Goal: Task Accomplishment & Management: Use online tool/utility

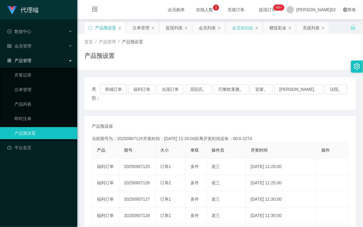
click at [237, 28] on div "会员加扣款" at bounding box center [242, 27] width 21 height 11
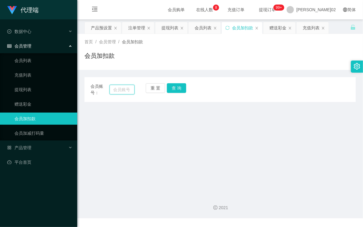
click at [127, 88] on input "text" at bounding box center [122, 90] width 25 height 10
paste input "qawzse123"
type input "qawzse123"
click at [184, 86] on button "查 询" at bounding box center [176, 88] width 19 height 10
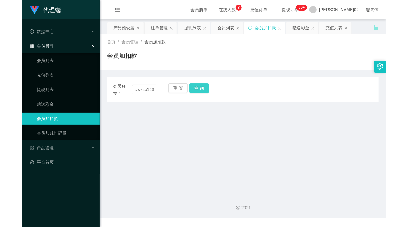
scroll to position [0, 0]
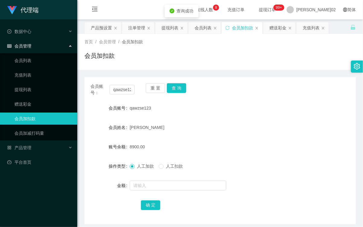
click at [270, 86] on div "会员账号： qawzse123 重 置 查 询" at bounding box center [221, 89] width 272 height 13
click at [140, 30] on div "注单管理" at bounding box center [136, 27] width 17 height 11
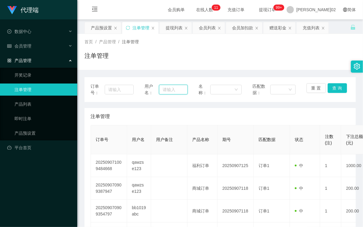
click at [168, 86] on input "text" at bounding box center [173, 90] width 29 height 10
paste input "qawzse123"
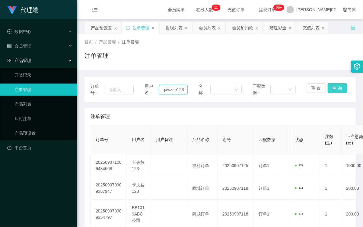
type input "qawzse123"
click at [338, 86] on button "查 询" at bounding box center [337, 88] width 19 height 10
click at [302, 69] on div "首页 / 产品管理 / 注单管理 / 注单管理" at bounding box center [220, 52] width 286 height 36
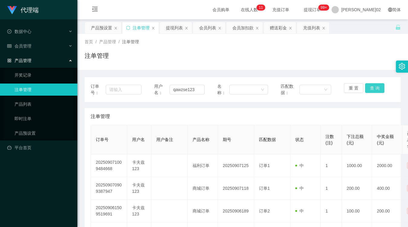
click at [363, 86] on button "查 询" at bounding box center [374, 88] width 19 height 10
click at [347, 102] on div "订单号： 用户名： qawzse123 名称： 匹配数据： 重 置 查 询 注单管理 订单号 用户名 用户备注 产品名称 期号 匹配数据 状态 注数(注) 下…" at bounding box center [243, 170] width 316 height 187
click at [99, 26] on div "产品预设置" at bounding box center [101, 27] width 21 height 11
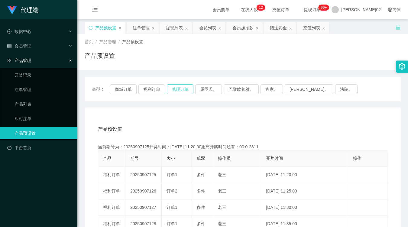
click at [178, 88] on button "兑现订单" at bounding box center [180, 89] width 27 height 10
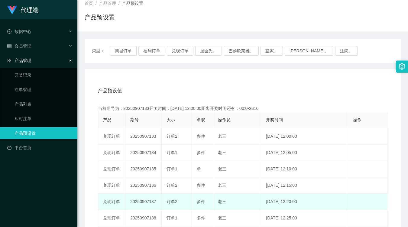
scroll to position [67, 0]
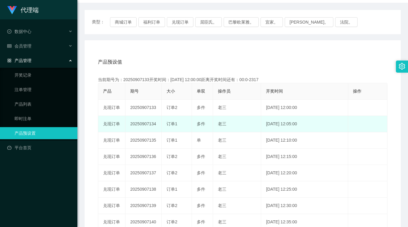
click at [142, 125] on td "20250907134" at bounding box center [143, 124] width 36 height 16
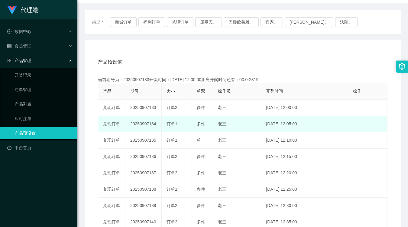
click at [142, 125] on td "20250907134" at bounding box center [143, 124] width 36 height 16
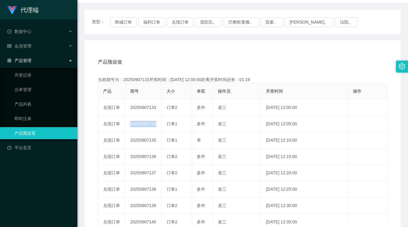
copy td "20250907134"
click at [277, 60] on div "产品预设值 添加期号" at bounding box center [242, 61] width 289 height 17
click at [305, 77] on div "当前期号为：20250907133开奖时间：2025-09-07 12:00:00距离开奖时间还有：00:0-24" at bounding box center [242, 79] width 289 height 6
click at [169, 73] on div "产品预设值 添加期号 当前期号为：20250907133开奖时间：2025-09-07 12:00:00距离开奖时间还有：00:0-2427 产品 期号 大小…" at bounding box center [243, 167] width 302 height 228
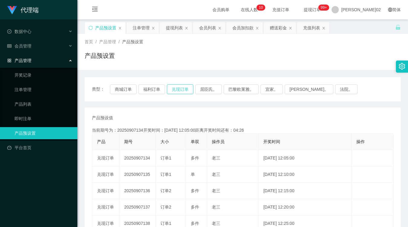
click at [178, 88] on button "兑现订单" at bounding box center [180, 89] width 27 height 10
click at [182, 83] on div "类型： 商城订单 福利订单 兑现订单 屈臣氏。 巴黎欧莱雅。 宜家。 森亨。 法院。" at bounding box center [243, 89] width 316 height 24
click at [182, 87] on button "兑现订单" at bounding box center [180, 89] width 27 height 10
click at [135, 29] on div "注单管理" at bounding box center [141, 27] width 17 height 11
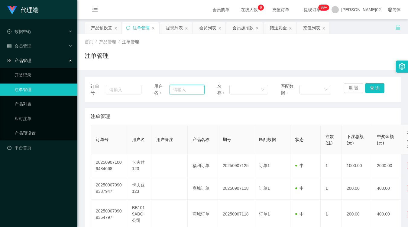
click at [202, 91] on input "text" at bounding box center [186, 90] width 35 height 10
paste input "qawzse123"
type input "qawzse123"
click at [379, 89] on button "查 询" at bounding box center [374, 88] width 19 height 10
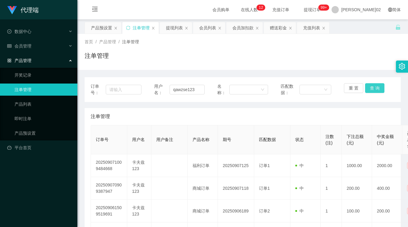
click at [366, 88] on button "查 询" at bounding box center [374, 88] width 19 height 10
click at [366, 88] on div "重 置 查 询" at bounding box center [369, 89] width 51 height 13
click at [366, 88] on button "查 询" at bounding box center [374, 88] width 19 height 10
click at [366, 88] on div "重 置 查 询" at bounding box center [369, 89] width 51 height 13
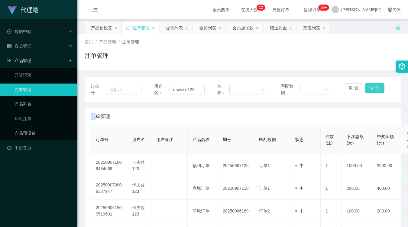
click at [366, 88] on button "查 询" at bounding box center [374, 88] width 19 height 10
click at [365, 86] on button "查 询" at bounding box center [374, 88] width 19 height 10
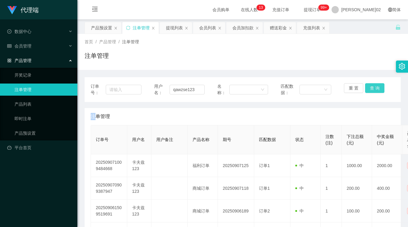
click at [372, 85] on button "查 询" at bounding box center [374, 88] width 19 height 10
click at [370, 91] on button "查 询" at bounding box center [374, 88] width 19 height 10
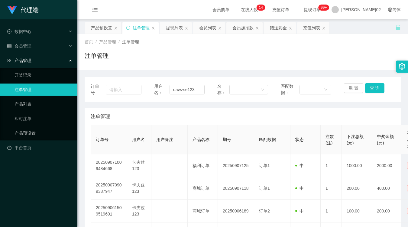
click at [220, 53] on div "注单管理" at bounding box center [243, 58] width 316 height 14
click at [378, 83] on button "查 询" at bounding box center [374, 88] width 19 height 10
click at [378, 85] on button "查 询" at bounding box center [374, 88] width 19 height 10
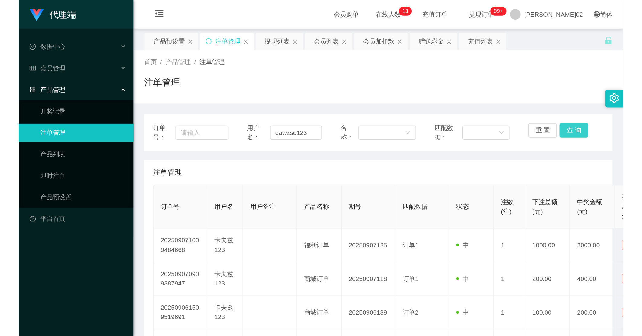
scroll to position [34, 0]
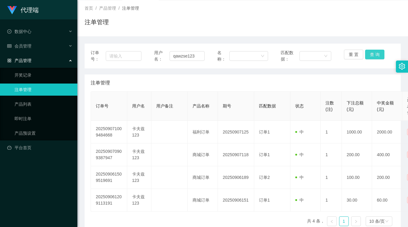
click at [376, 58] on button "查 询" at bounding box center [374, 55] width 19 height 10
click at [375, 53] on button "查 询" at bounding box center [374, 55] width 19 height 10
click at [275, 22] on div "注单管理" at bounding box center [243, 25] width 316 height 14
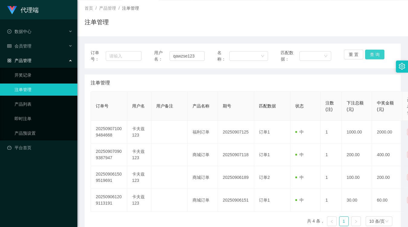
click at [366, 54] on button "查 询" at bounding box center [374, 55] width 19 height 10
click at [366, 54] on div "重 置 查 询" at bounding box center [369, 56] width 51 height 13
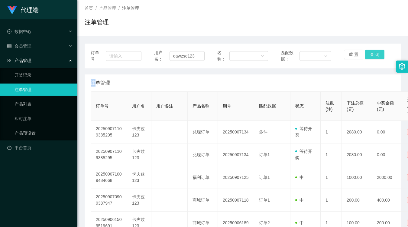
click at [366, 54] on button "查 询" at bounding box center [374, 55] width 19 height 10
click at [365, 55] on button "查 询" at bounding box center [374, 55] width 19 height 10
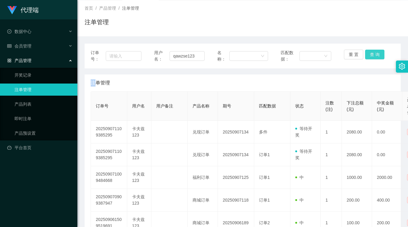
click at [365, 55] on button "查 询" at bounding box center [374, 55] width 19 height 10
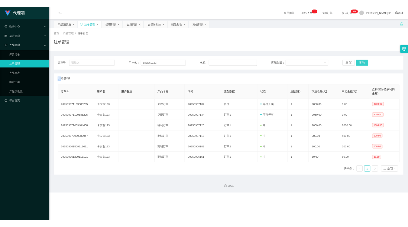
scroll to position [0, 0]
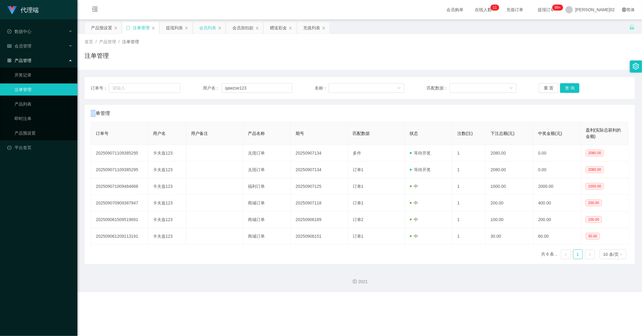
click at [208, 25] on div "会员列表" at bounding box center [207, 27] width 17 height 11
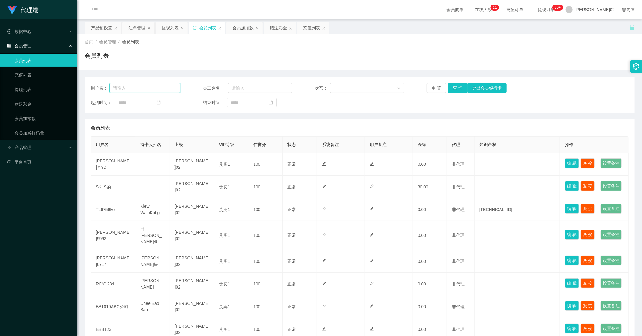
click at [160, 87] on input "text" at bounding box center [144, 88] width 71 height 10
paste input "qawzse123"
type input "qawzse123"
click at [408, 86] on button "查 询" at bounding box center [457, 88] width 19 height 10
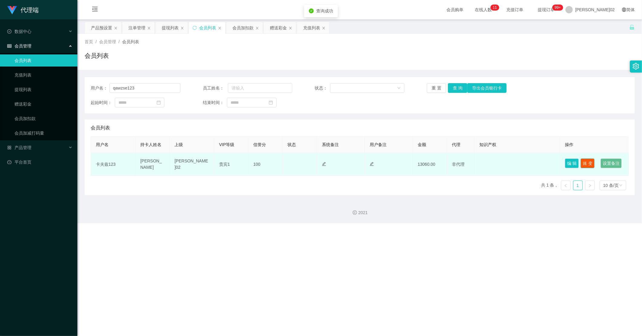
drag, startPoint x: 581, startPoint y: 159, endPoint x: 526, endPoint y: 167, distance: 55.6
click at [408, 169] on tr "卡夫兹123 陈永祥 小薇02 贵宾1 100 正常 禁止登录 禁止投注 13060.00 非代理 编 辑 账 变 设置备注" at bounding box center [359, 164] width 537 height 23
click at [408, 162] on button "编 辑" at bounding box center [572, 163] width 14 height 10
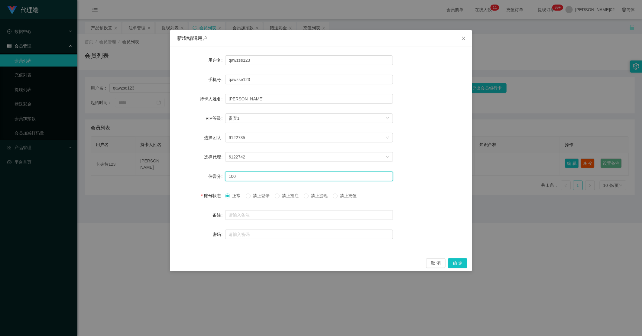
click at [255, 173] on input "100" at bounding box center [309, 176] width 168 height 10
type input "1"
type input "80"
click at [408, 226] on button "确 定" at bounding box center [457, 263] width 19 height 10
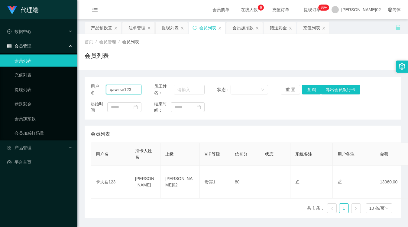
click at [137, 91] on input "qawzse123" at bounding box center [123, 90] width 35 height 10
click at [310, 92] on button "查 询" at bounding box center [311, 90] width 19 height 10
click at [334, 74] on div "用户名： qawzse123 员工姓名： 状态： 重 置 查 询 导出会员银行卡 起始时间： 结束时间： 会员列表 用户名 持卡人姓名 上级 VIP等级 信誉…" at bounding box center [243, 144] width 316 height 148
click at [130, 29] on div "注单管理" at bounding box center [136, 27] width 17 height 11
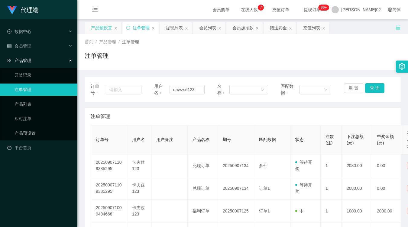
drag, startPoint x: 99, startPoint y: 23, endPoint x: 110, endPoint y: 33, distance: 14.8
click at [99, 23] on div "产品预设置" at bounding box center [101, 27] width 21 height 11
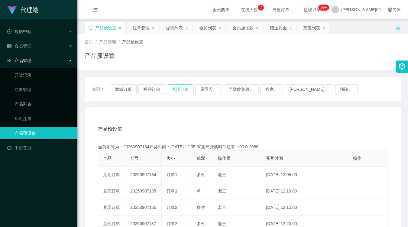
click at [184, 85] on button "兑现订单" at bounding box center [180, 89] width 27 height 10
click at [183, 93] on button "兑现订单" at bounding box center [180, 89] width 27 height 10
type button "k3ymx"
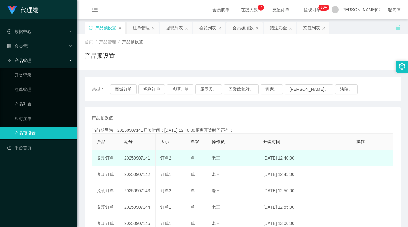
scroll to position [67, 0]
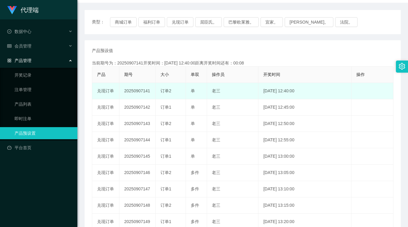
click at [145, 91] on td "20250907141" at bounding box center [137, 91] width 36 height 16
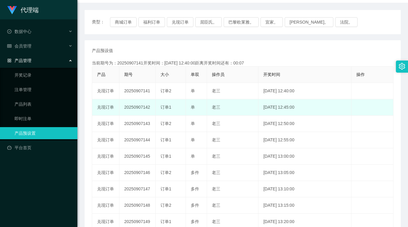
click at [141, 108] on td "20250907142" at bounding box center [137, 107] width 36 height 16
copy td "20250907142"
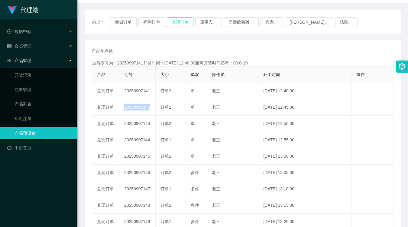
click at [179, 25] on button "兑现订单" at bounding box center [180, 22] width 27 height 10
drag, startPoint x: 179, startPoint y: 25, endPoint x: 164, endPoint y: 47, distance: 26.4
click at [164, 47] on div "产品预设值 添加期号" at bounding box center [243, 50] width 302 height 6
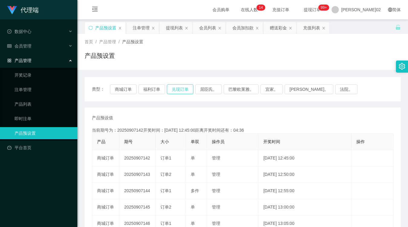
click at [179, 92] on button "兑现订单" at bounding box center [180, 89] width 27 height 10
click at [179, 91] on button "兑现订单" at bounding box center [180, 89] width 27 height 10
click at [180, 83] on div "类型： 商城订单 福利订单 兑现订单 屈臣氏。 巴黎欧莱雅。 宜家。 森亨。 法院。" at bounding box center [243, 89] width 316 height 24
drag, startPoint x: 174, startPoint y: 82, endPoint x: 177, endPoint y: 86, distance: 5.2
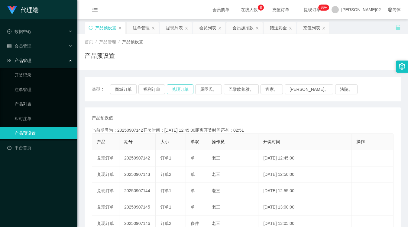
click at [176, 86] on div "类型： 商城订单 福利订单 兑现订单 屈臣氏。 巴黎欧莱雅。 宜家。 森亨。 法院。" at bounding box center [243, 89] width 316 height 24
click at [177, 86] on button "兑现订单" at bounding box center [180, 89] width 27 height 10
click at [165, 87] on div "类型： 商城订单 福利订单 兑现订单 屈臣氏。 巴黎欧莱雅。 宜家。 森亨。 法院。" at bounding box center [243, 89] width 302 height 10
drag, startPoint x: 246, startPoint y: 112, endPoint x: 306, endPoint y: 73, distance: 72.1
click at [251, 111] on div "产品预设值 添加期号 当前期号为：20250907142开奖时间：2025-09-07 12:45:00距离开奖时间还有：00:53 产品 期号 大小 单双 …" at bounding box center [243, 223] width 316 height 232
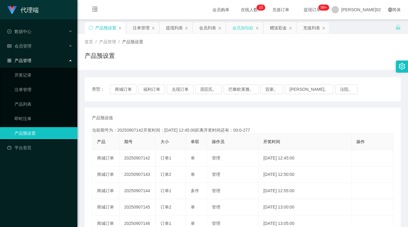
drag, startPoint x: 245, startPoint y: 24, endPoint x: 218, endPoint y: 53, distance: 39.8
click at [245, 24] on div "会员加扣款" at bounding box center [242, 27] width 21 height 11
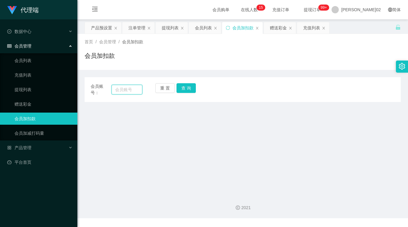
click at [134, 88] on input "text" at bounding box center [126, 90] width 31 height 10
paste input "lan78"
click at [186, 89] on button "查 询" at bounding box center [185, 88] width 19 height 10
click at [116, 91] on input "lan78" at bounding box center [126, 90] width 31 height 10
type input "Alan78"
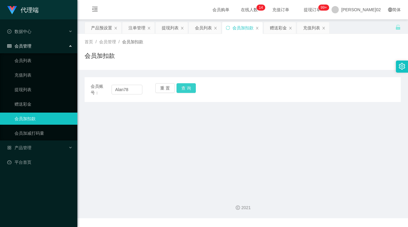
click at [183, 84] on button "查 询" at bounding box center [185, 88] width 19 height 10
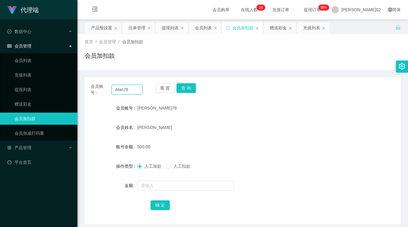
click at [126, 92] on input "Alan78" at bounding box center [126, 90] width 31 height 10
click at [283, 103] on div "[PERSON_NAME]78" at bounding box center [229, 108] width 184 height 12
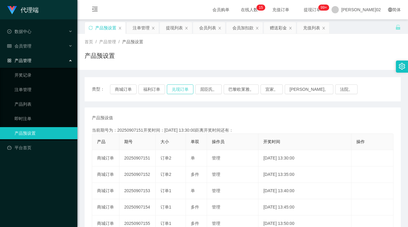
click at [171, 89] on button "兑现订单" at bounding box center [180, 89] width 27 height 10
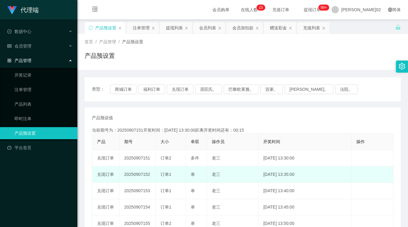
click at [130, 174] on td "20250907152" at bounding box center [137, 174] width 36 height 16
copy td "20250907152"
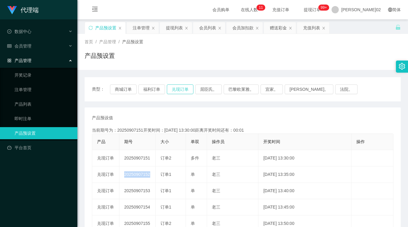
drag, startPoint x: 182, startPoint y: 87, endPoint x: 186, endPoint y: 85, distance: 4.1
click at [182, 87] on button "兑现订单" at bounding box center [180, 89] width 27 height 10
click at [173, 89] on button "兑现订单" at bounding box center [180, 89] width 27 height 10
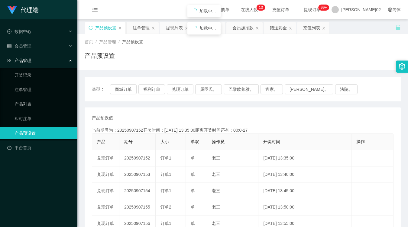
click at [173, 108] on div "产品预设值 添加期号 当前期号为：20250907152开奖时间：2025-09-07 13:35:00距离开奖时间还有：00:0-27 产品 期号 大小 单…" at bounding box center [243, 223] width 316 height 232
click at [185, 85] on button "兑现订单" at bounding box center [180, 89] width 27 height 10
click at [173, 89] on button "兑现订单" at bounding box center [180, 89] width 27 height 10
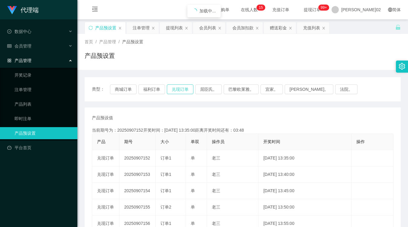
click at [173, 89] on button "兑现订单" at bounding box center [180, 89] width 27 height 10
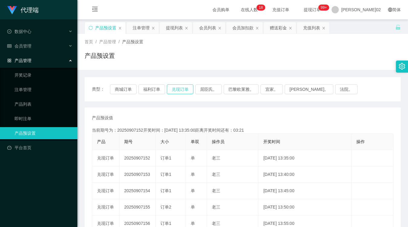
click at [179, 86] on button "兑现订单" at bounding box center [180, 89] width 27 height 10
click at [181, 87] on button "兑现订单" at bounding box center [180, 89] width 27 height 10
click at [187, 88] on button "兑现订单" at bounding box center [180, 89] width 27 height 10
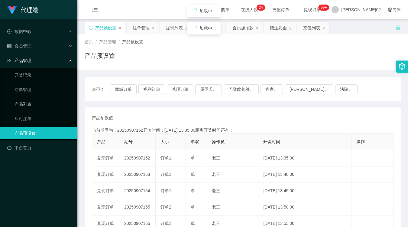
click at [215, 100] on div "类型： 商城订单 福利订单 兑现订单 屈臣氏。 巴黎欧莱雅。 宜家。 [PERSON_NAME]。 法院。" at bounding box center [243, 89] width 316 height 24
click at [174, 84] on button "兑现订单" at bounding box center [180, 89] width 27 height 10
click at [260, 110] on div "产品预设值 添加期号 当前期号为：20250907152开奖时间：2025-09-07 13:35:00距离开奖时间还有：02:35 产品 期号 大小 单双 …" at bounding box center [243, 223] width 316 height 232
click at [175, 88] on button "兑现订单" at bounding box center [180, 89] width 27 height 10
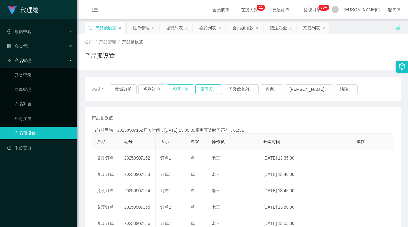
type button "k3ymx"
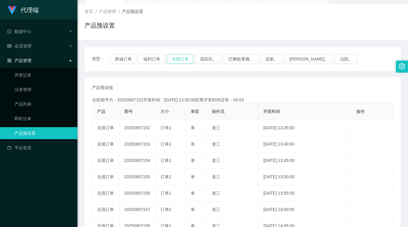
scroll to position [34, 0]
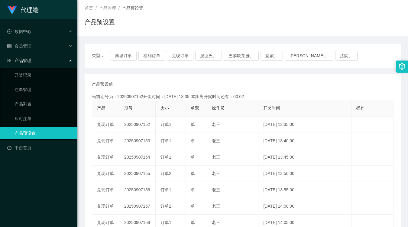
click at [194, 56] on div "类型： 商城订单 福利订单 兑现订单 屈臣氏。 巴黎欧莱雅。 宜家。 [PERSON_NAME]。 法院。" at bounding box center [243, 56] width 302 height 10
click at [191, 55] on button "兑现订单" at bounding box center [180, 56] width 27 height 10
click at [189, 53] on button "兑现订单" at bounding box center [180, 56] width 27 height 10
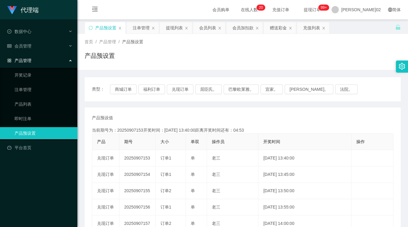
click at [293, 65] on div "首页 / 产品管理 / 产品预设置 / 产品预设置" at bounding box center [242, 52] width 331 height 36
click at [239, 123] on div "产品预设值 添加期号 当前期号为：20250907155开奖时间：[DATE] 13:50:00距离开奖时间还有：00:44 产品 期号 大小 单双 操作员 …" at bounding box center [243, 224] width 302 height 218
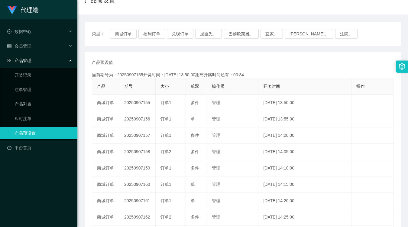
scroll to position [67, 0]
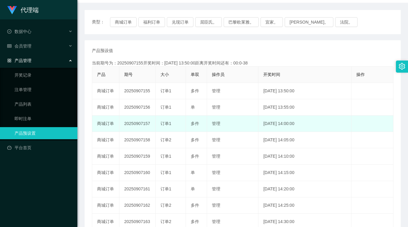
click at [198, 125] on span "多件" at bounding box center [195, 123] width 8 height 5
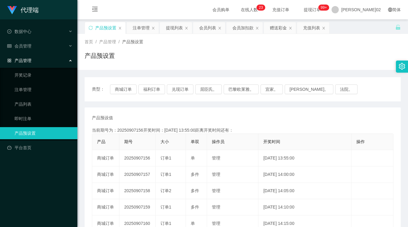
click at [260, 105] on div "类型： 商城订单 福利订单 兑现订单 屈臣氏。 巴黎欧莱雅。 宜家。 [PERSON_NAME]。 法院。 产品预设值 添加期号 当前期号为：20250907…" at bounding box center [243, 208] width 316 height 263
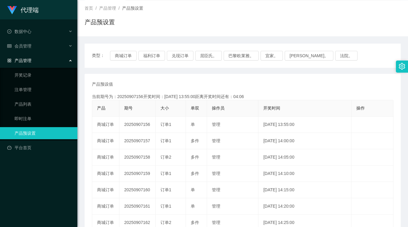
click at [125, 49] on div "类型： 商城订单 福利订单 兑现订单 屈臣氏。 巴黎欧莱雅。 宜家。 [PERSON_NAME]。 法院。" at bounding box center [243, 56] width 316 height 24
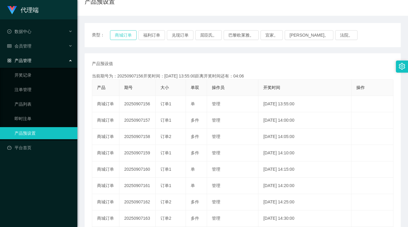
click at [125, 47] on div "类型： 商城订单 福利订单 兑现订单 屈臣氏。 巴黎欧莱雅。 宜家。 [PERSON_NAME]。 法院。" at bounding box center [243, 35] width 316 height 24
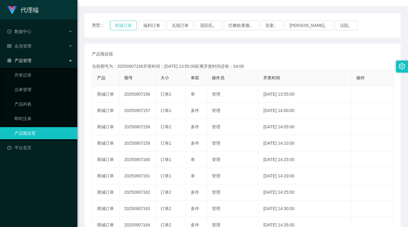
scroll to position [67, 0]
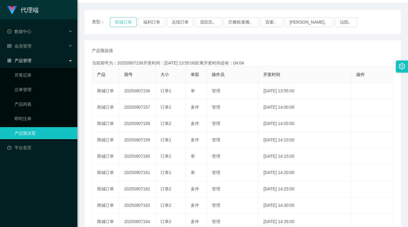
click at [129, 17] on button "商城订单" at bounding box center [123, 22] width 27 height 10
click at [241, 53] on div "产品预设值 添加期号" at bounding box center [243, 50] width 302 height 6
click at [130, 24] on button "商城订单" at bounding box center [123, 22] width 27 height 10
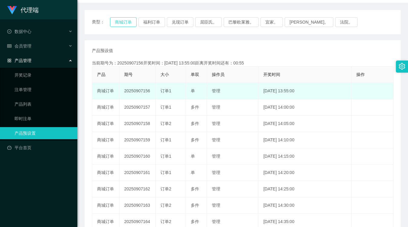
type button "k3wph"
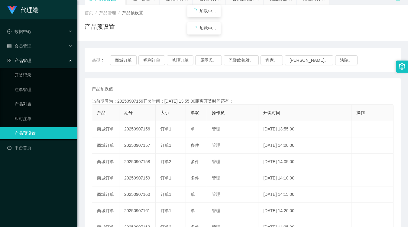
scroll to position [34, 0]
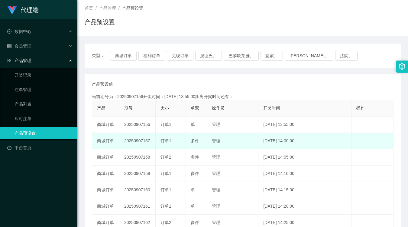
click at [151, 140] on td "20250907157" at bounding box center [137, 141] width 36 height 16
click at [149, 140] on td "20250907157" at bounding box center [137, 141] width 36 height 16
click at [142, 141] on td "20250907157" at bounding box center [137, 141] width 36 height 16
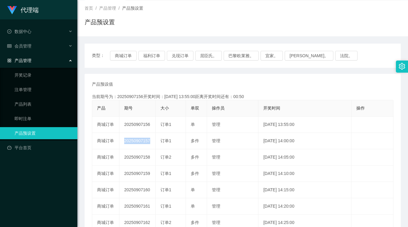
copy td "20250907157"
click at [295, 91] on div "产品预设值 添加期号 当前期号为：20250907156开奖时间：[DATE] 13:55:00距离开奖时间还有：00:0-5 产品 期号 大小 单双 操作员…" at bounding box center [243, 190] width 302 height 218
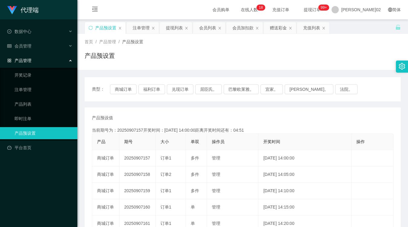
click at [120, 88] on button "商城订单" at bounding box center [123, 89] width 27 height 10
click at [203, 49] on div "首页 / 产品管理 / 产品预设置 / 产品预设置" at bounding box center [243, 52] width 316 height 26
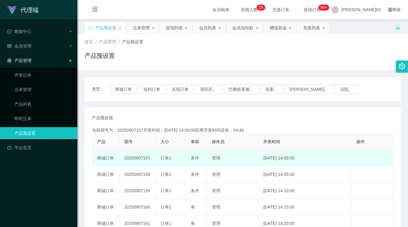
click at [141, 158] on td "20250907157" at bounding box center [137, 158] width 36 height 16
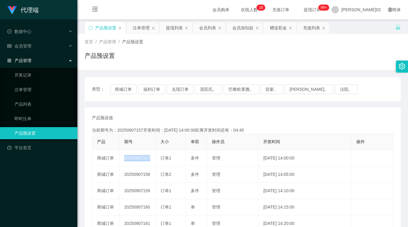
copy td "20250907157"
click at [127, 89] on button "商城订单" at bounding box center [123, 89] width 27 height 10
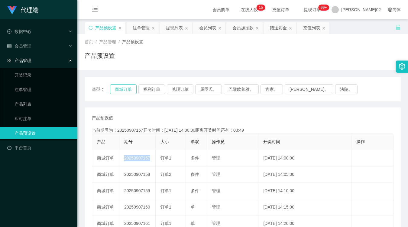
click at [121, 89] on button "商城订单" at bounding box center [123, 89] width 27 height 10
click at [149, 26] on div "注单管理" at bounding box center [141, 27] width 17 height 11
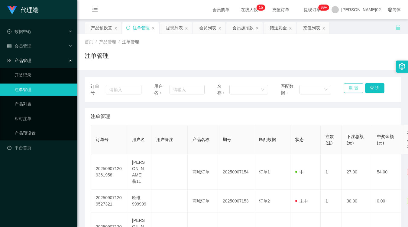
click at [354, 92] on button "重 置" at bounding box center [353, 88] width 19 height 10
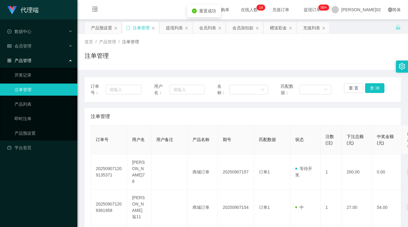
click at [354, 68] on div "首页 / 产品管理 / 注单管理 / 注单管理" at bounding box center [242, 52] width 331 height 36
click at [105, 25] on div "产品预设置" at bounding box center [101, 27] width 21 height 11
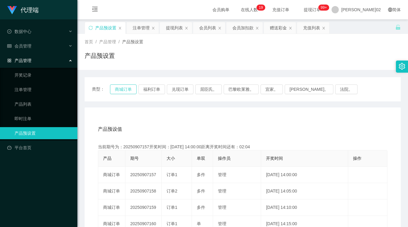
click at [129, 87] on button "商城订单" at bounding box center [123, 89] width 27 height 10
click at [331, 53] on div "产品预设置" at bounding box center [243, 58] width 316 height 14
click at [135, 87] on button "商城订单" at bounding box center [123, 89] width 27 height 10
click at [115, 92] on button "商城订单" at bounding box center [123, 89] width 27 height 10
click at [103, 88] on span "类型：" at bounding box center [101, 89] width 18 height 10
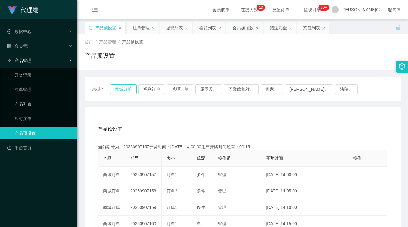
click at [116, 88] on button "商城订单" at bounding box center [123, 89] width 27 height 10
